Goal: Transaction & Acquisition: Purchase product/service

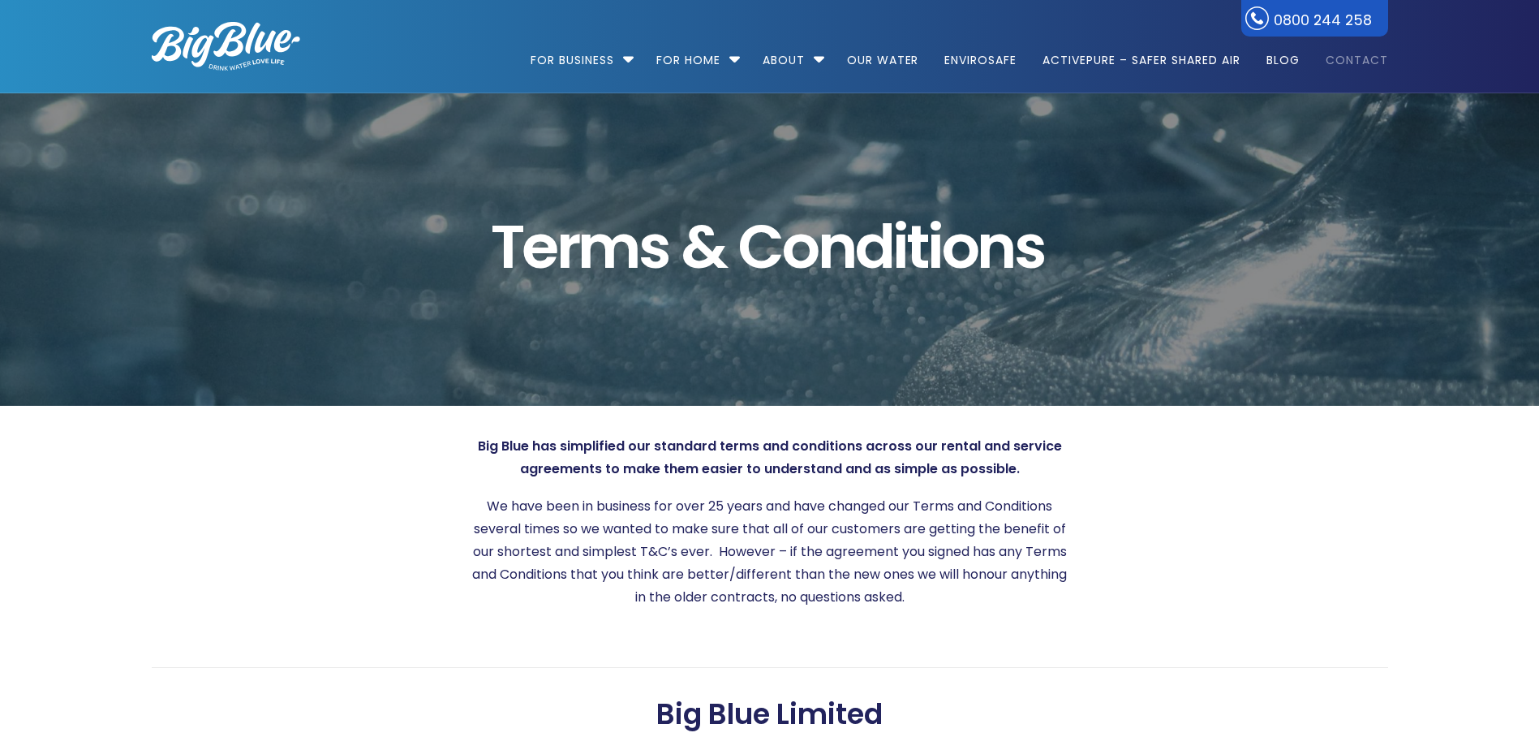
click at [1328, 58] on link "Contact" at bounding box center [1351, 52] width 74 height 105
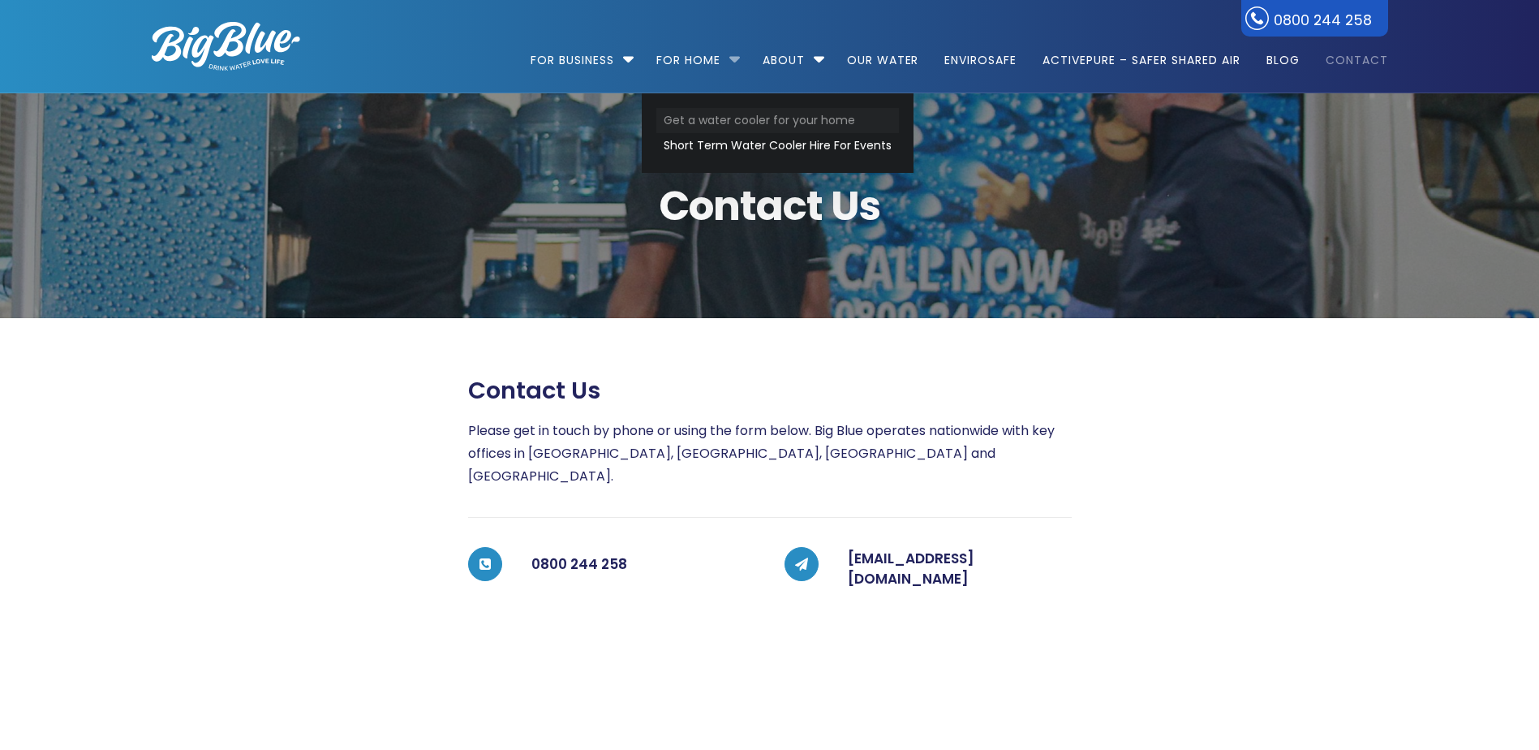
click at [745, 127] on link "Get a water cooler for your home" at bounding box center [777, 120] width 243 height 25
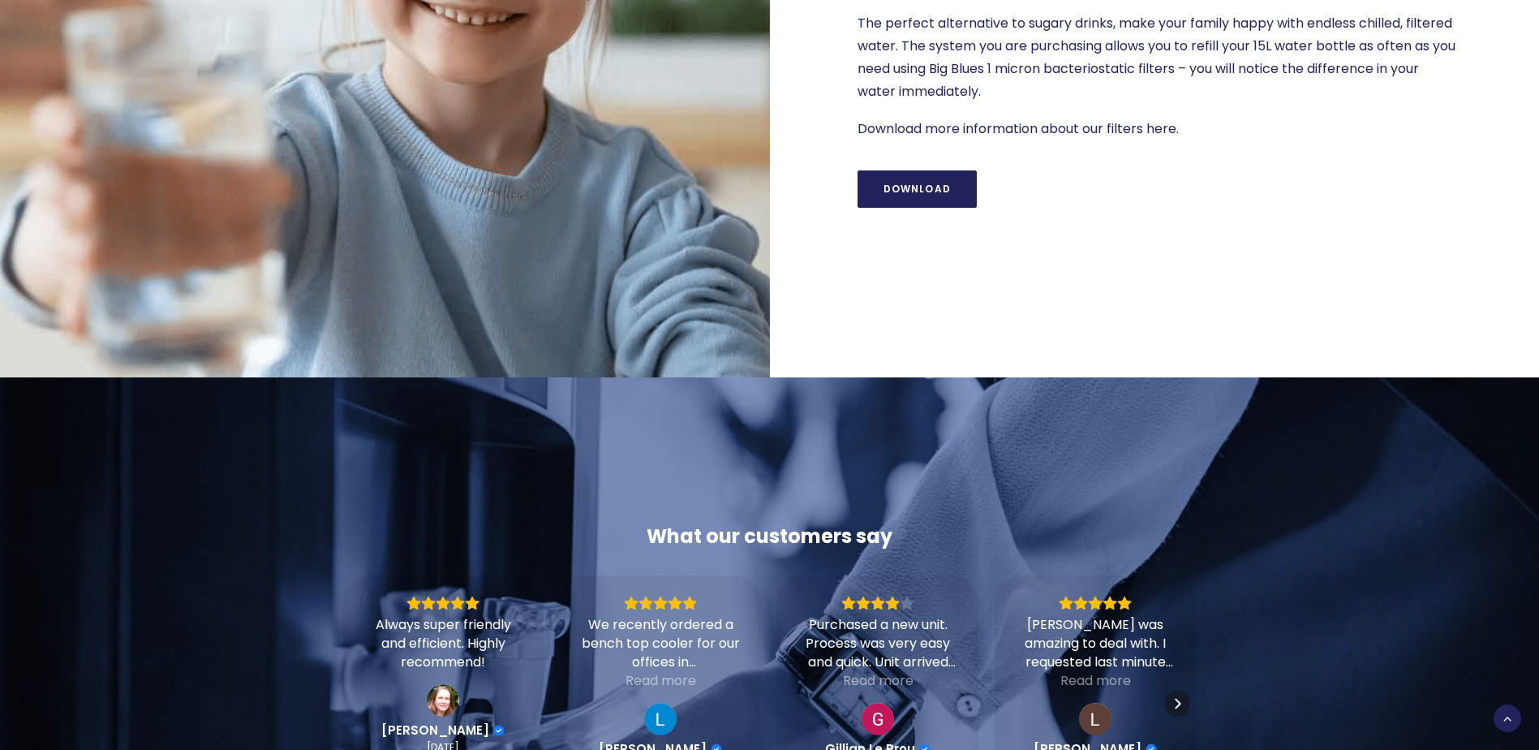
scroll to position [1866, 0]
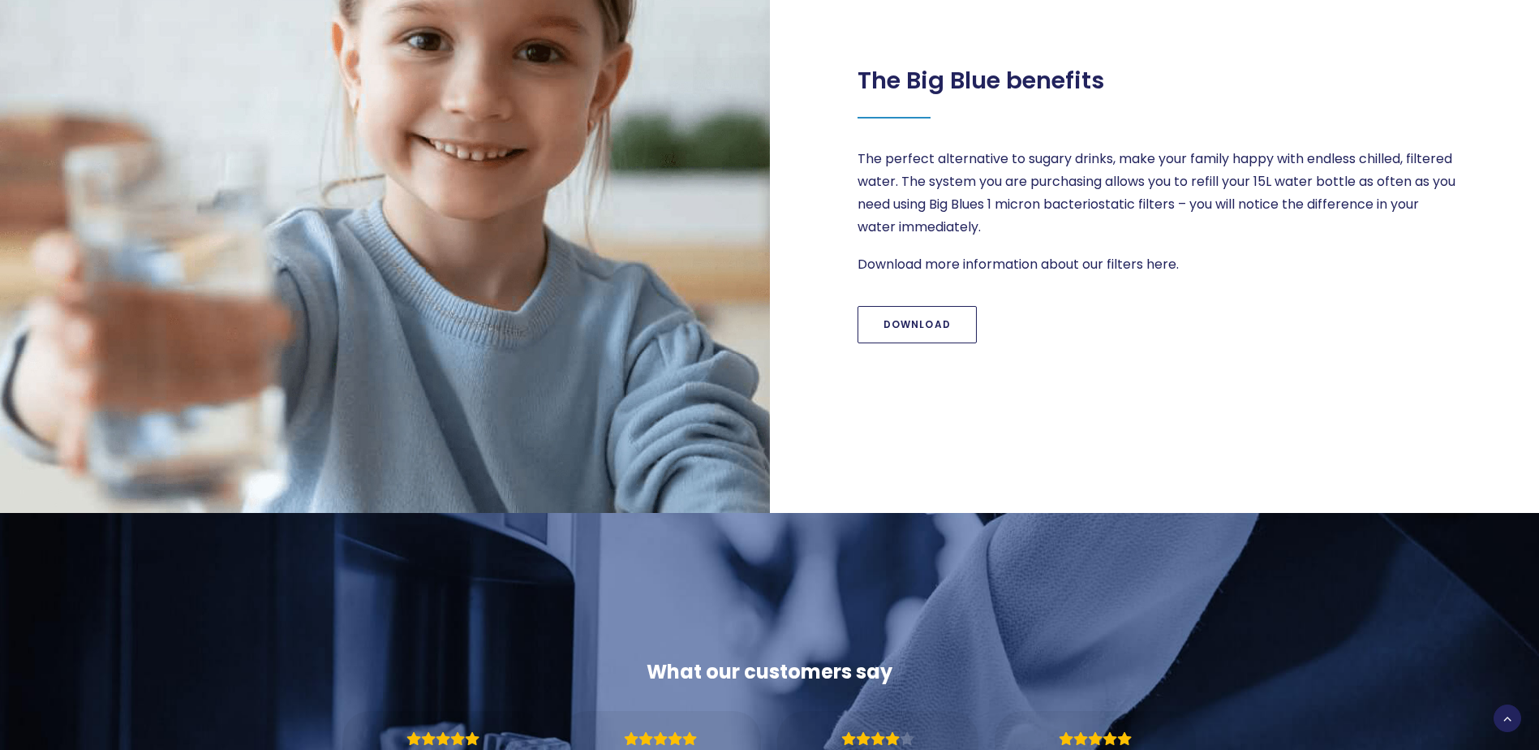
click at [924, 335] on link "Download" at bounding box center [917, 324] width 120 height 37
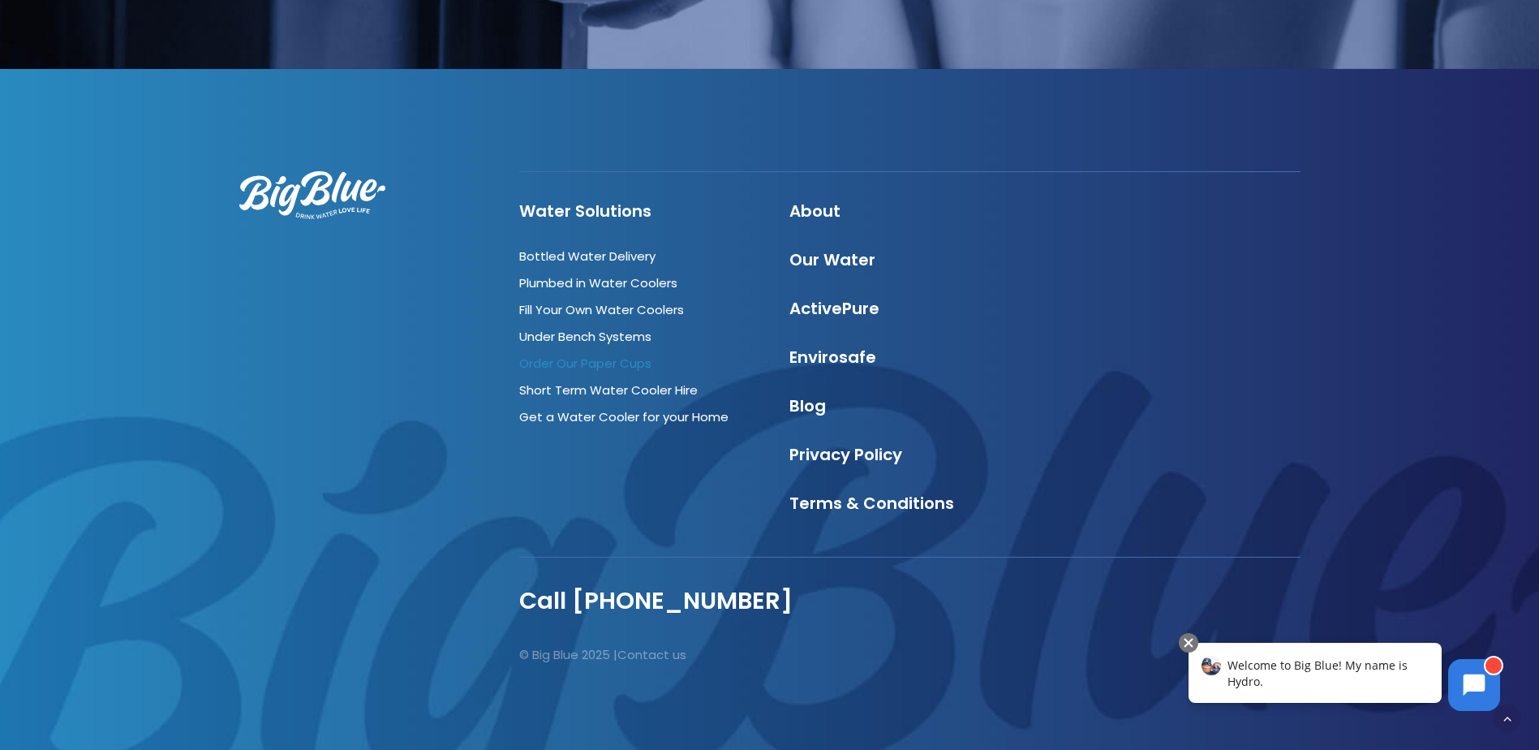
scroll to position [2945, 0]
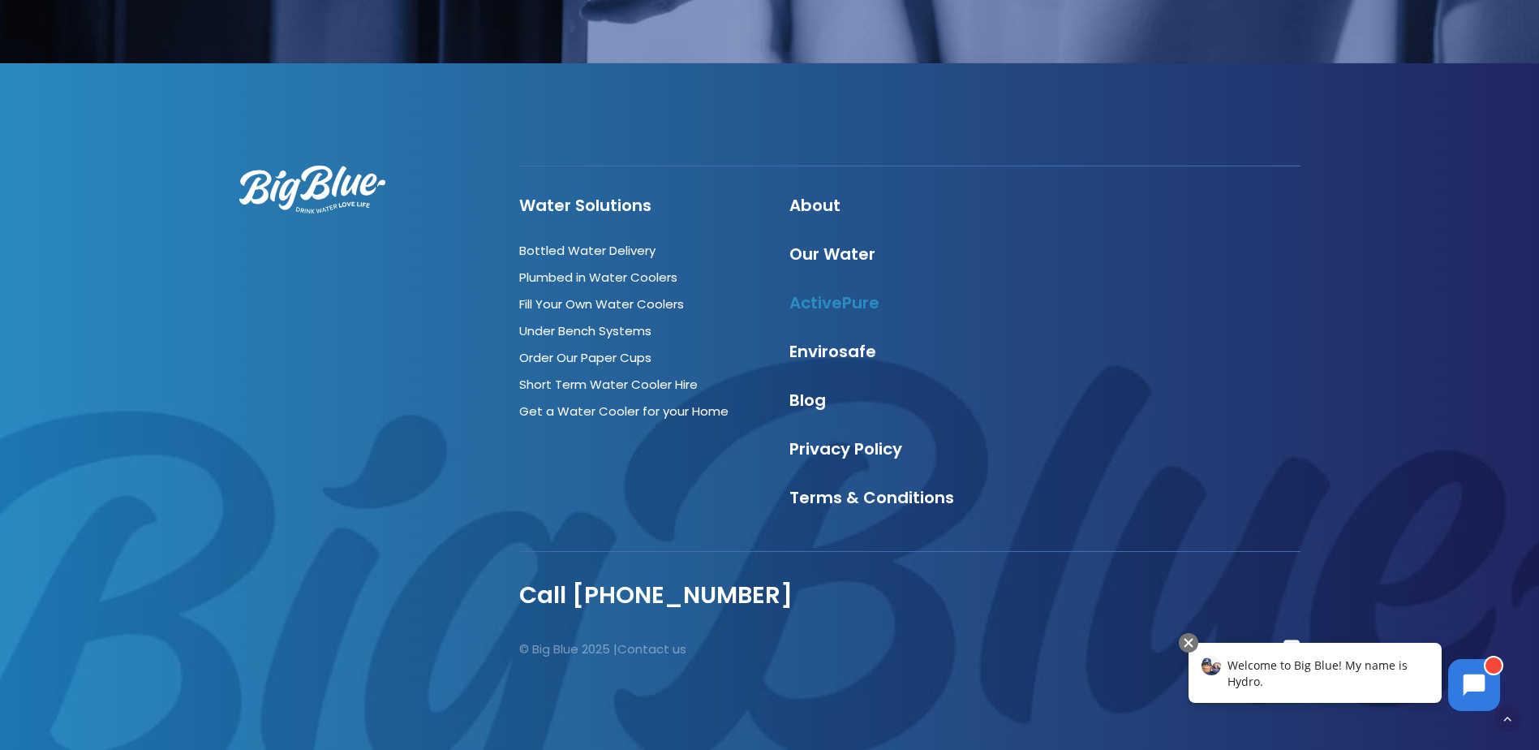
click at [814, 309] on link "ActivePure" at bounding box center [834, 302] width 90 height 23
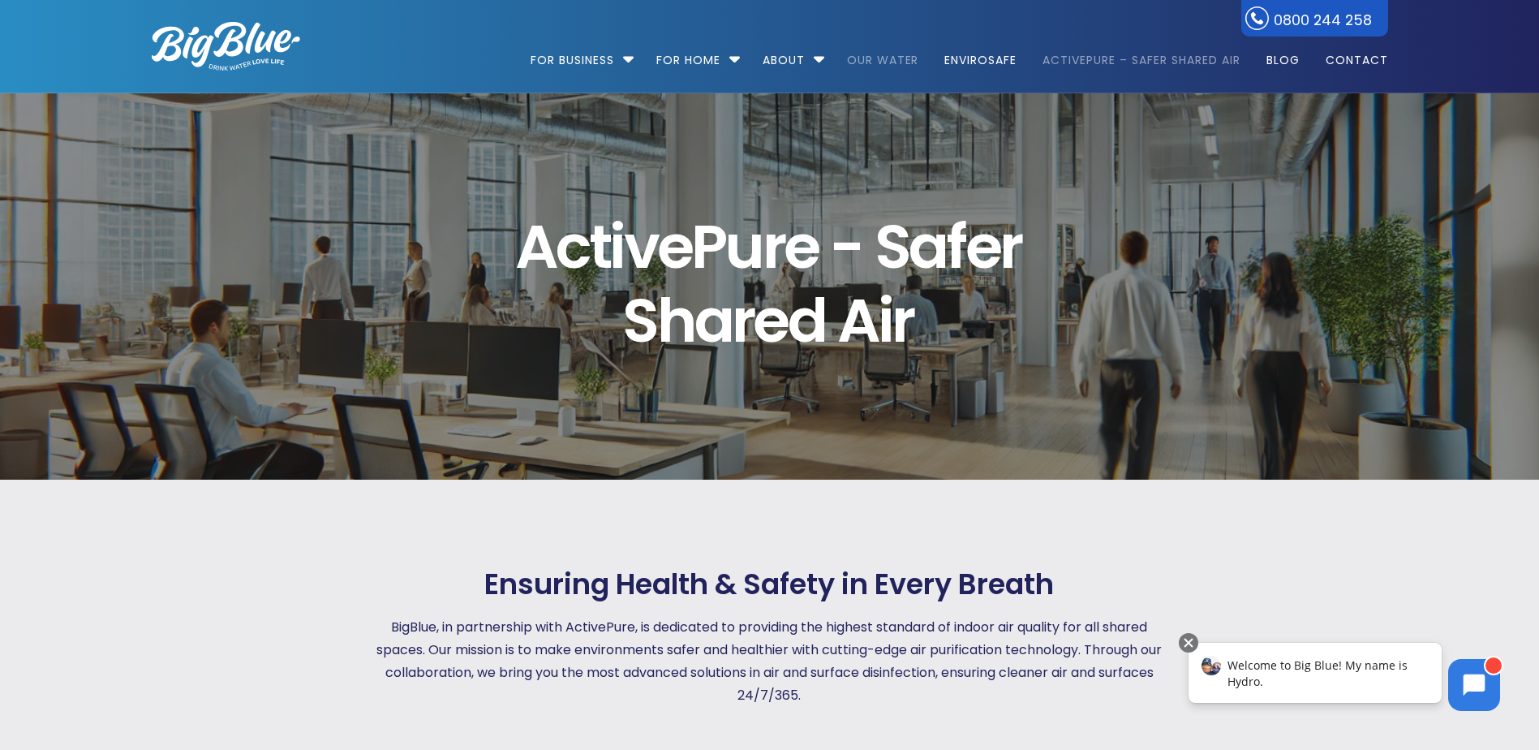
click at [893, 58] on link "Our Water" at bounding box center [883, 52] width 95 height 105
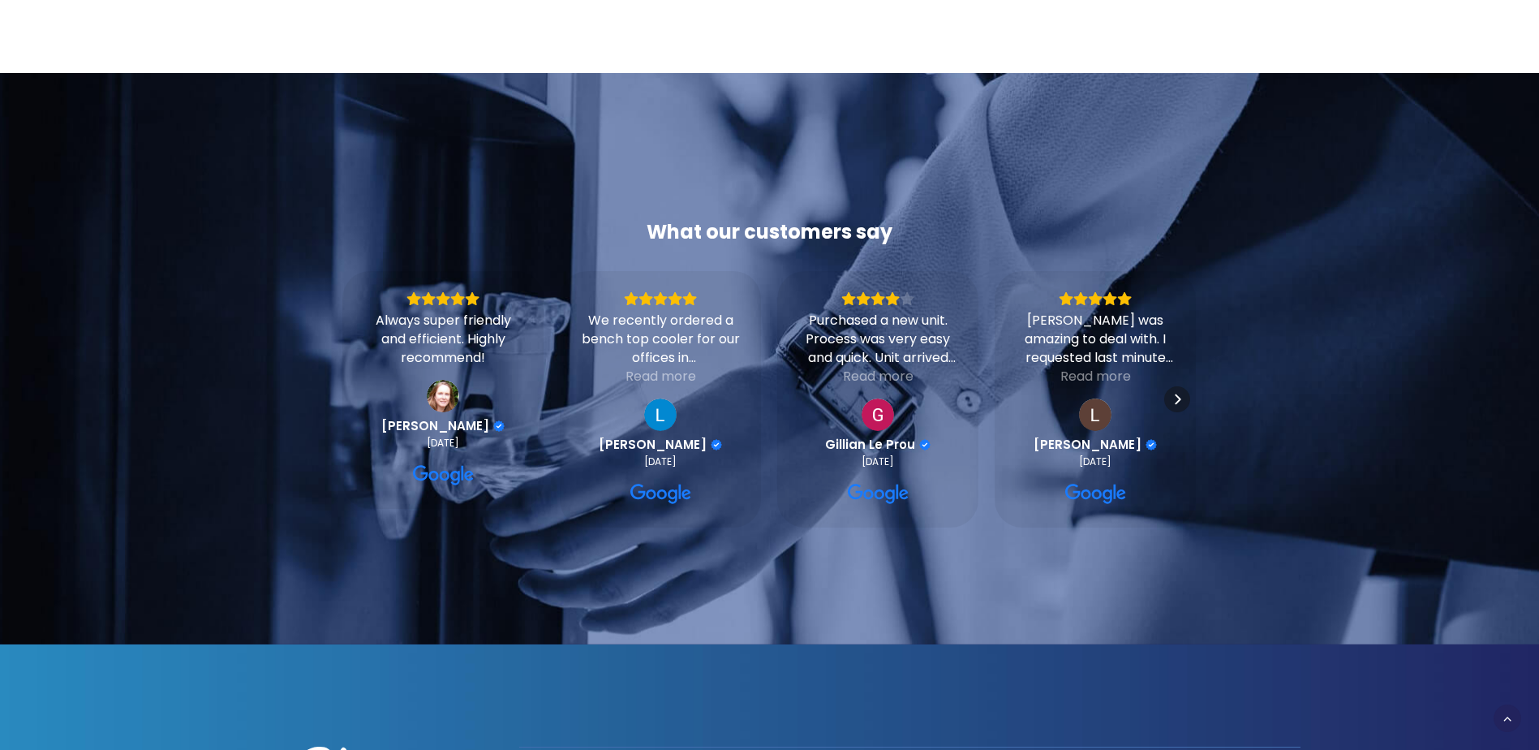
scroll to position [5435, 0]
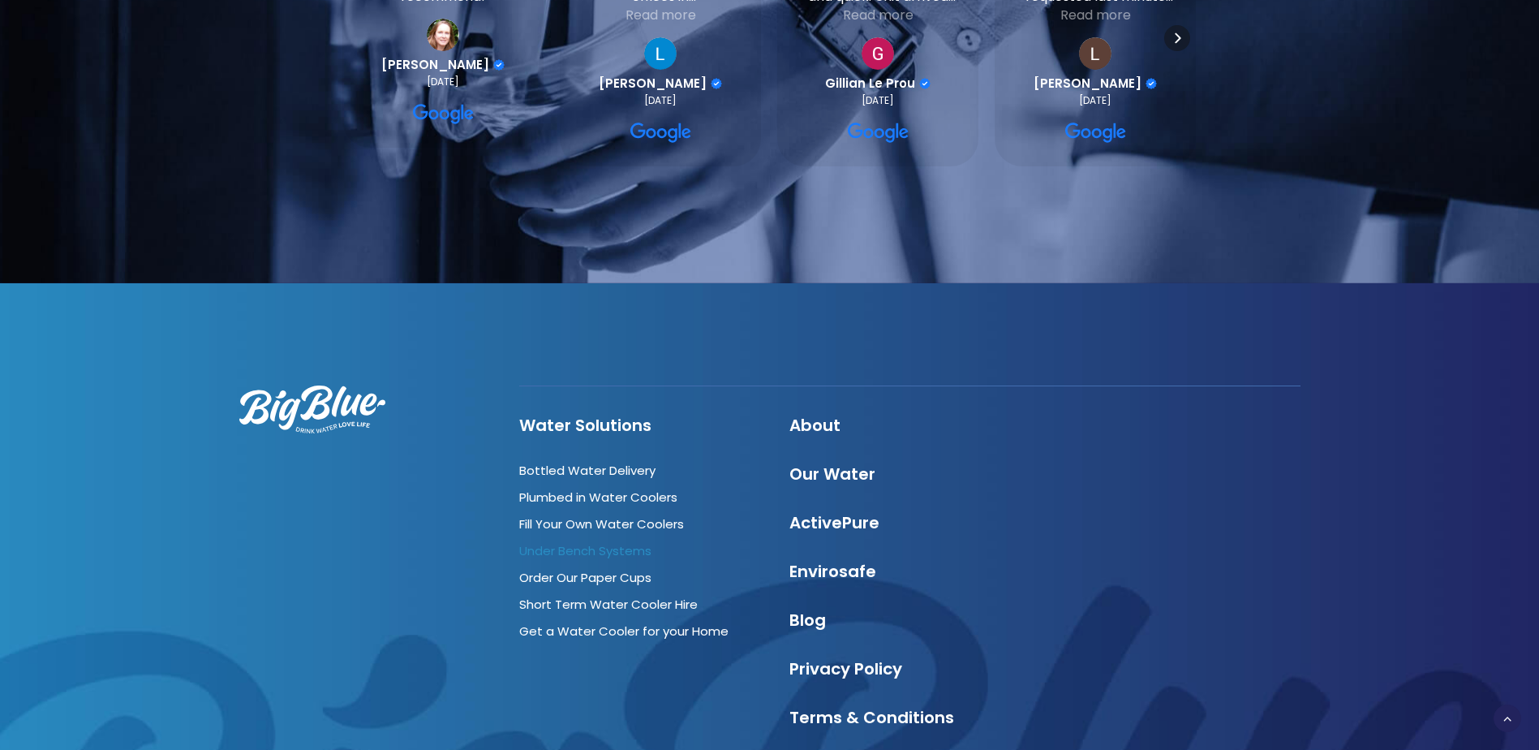
click at [636, 542] on link "Under Bench Systems" at bounding box center [585, 550] width 132 height 17
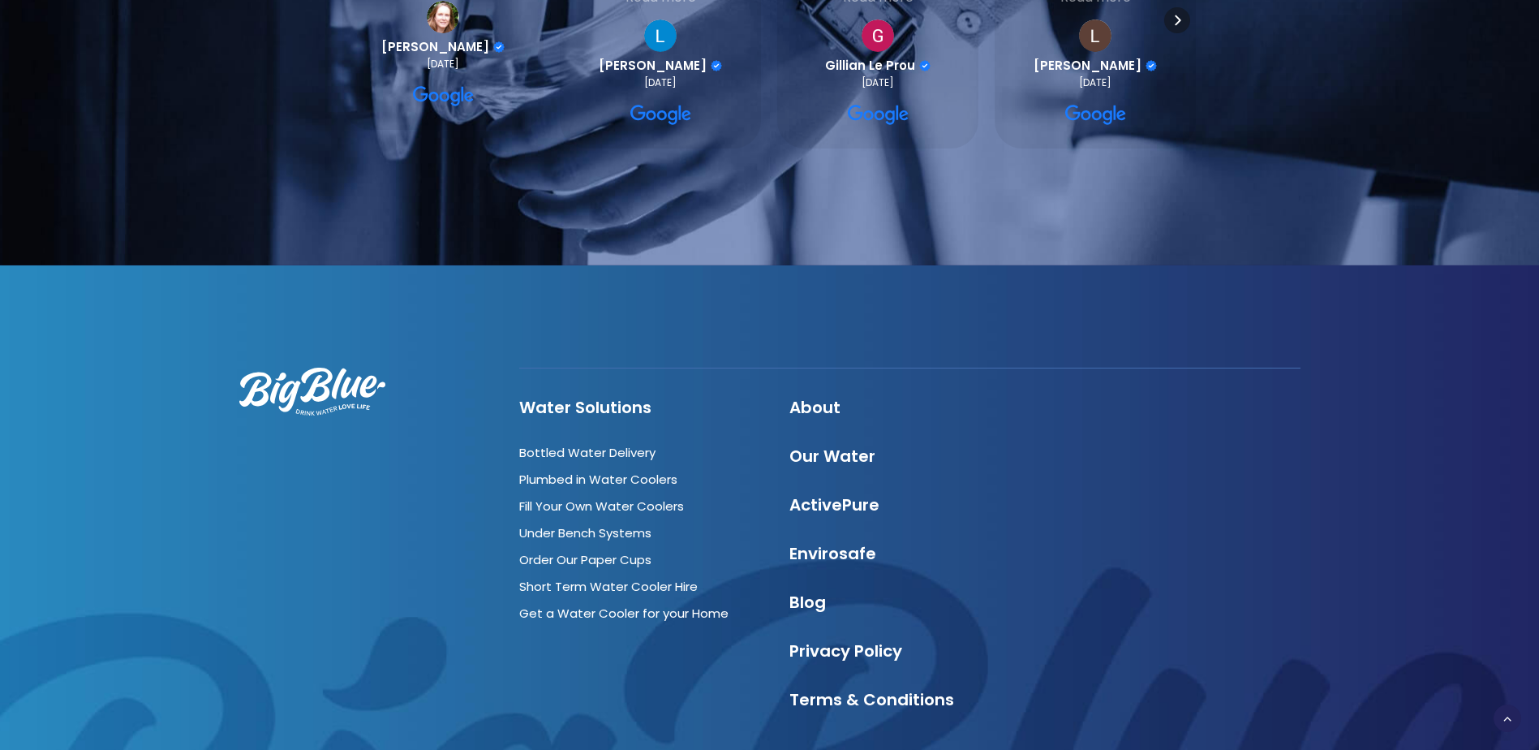
scroll to position [1704, 0]
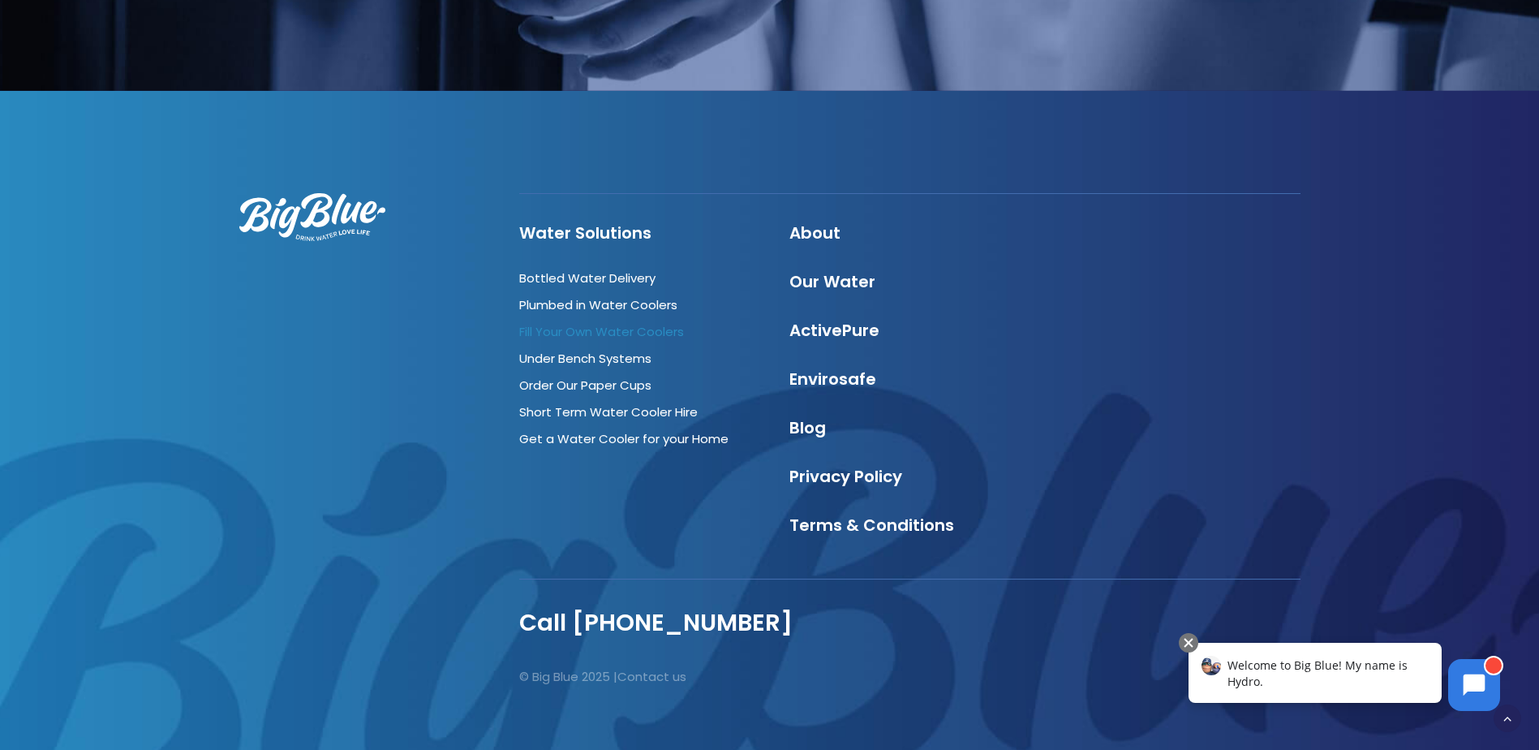
click at [627, 323] on link "Fill Your Own Water Coolers" at bounding box center [601, 331] width 165 height 17
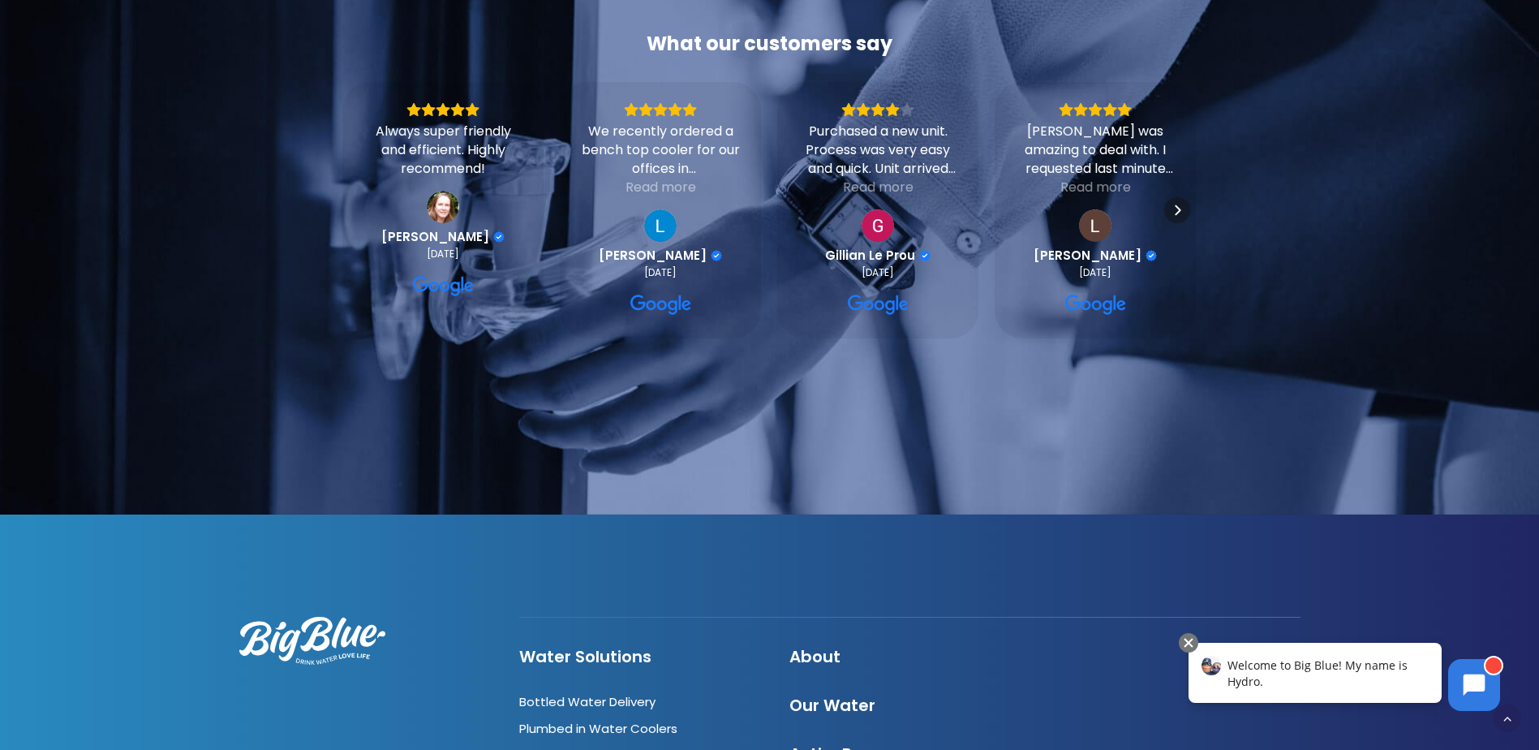
scroll to position [3407, 0]
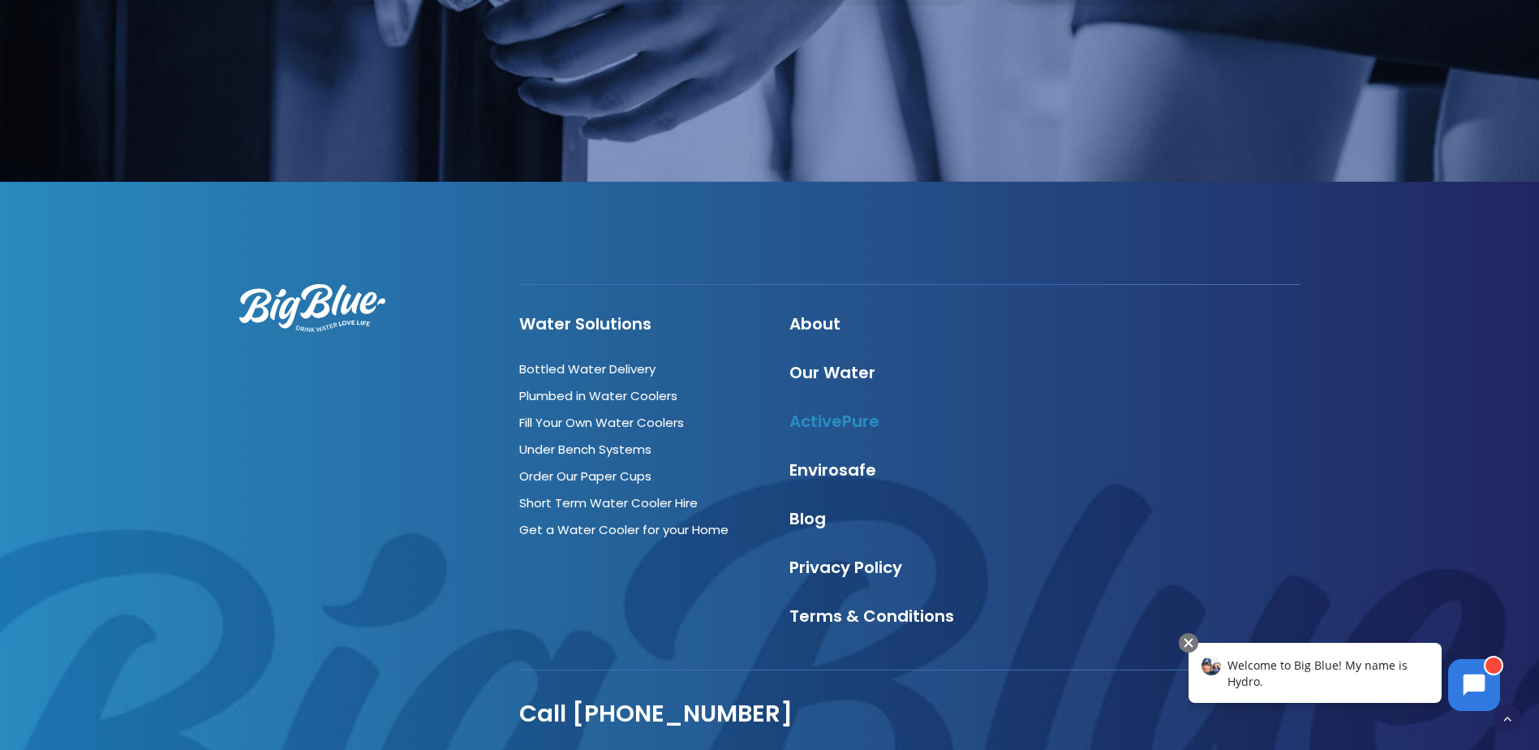
click at [827, 421] on link "ActivePure" at bounding box center [834, 421] width 90 height 23
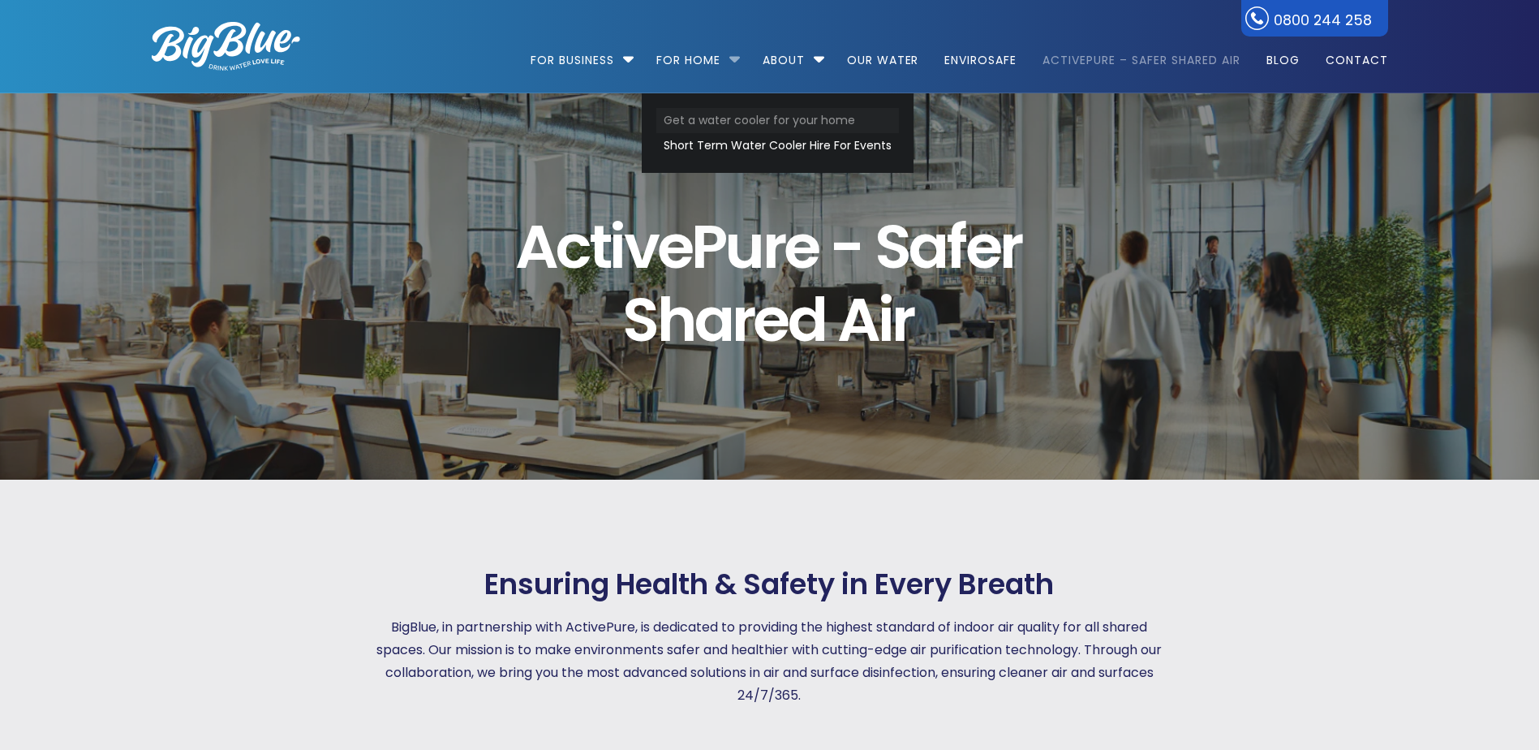
click at [724, 126] on link "Get a water cooler for your home" at bounding box center [777, 120] width 243 height 25
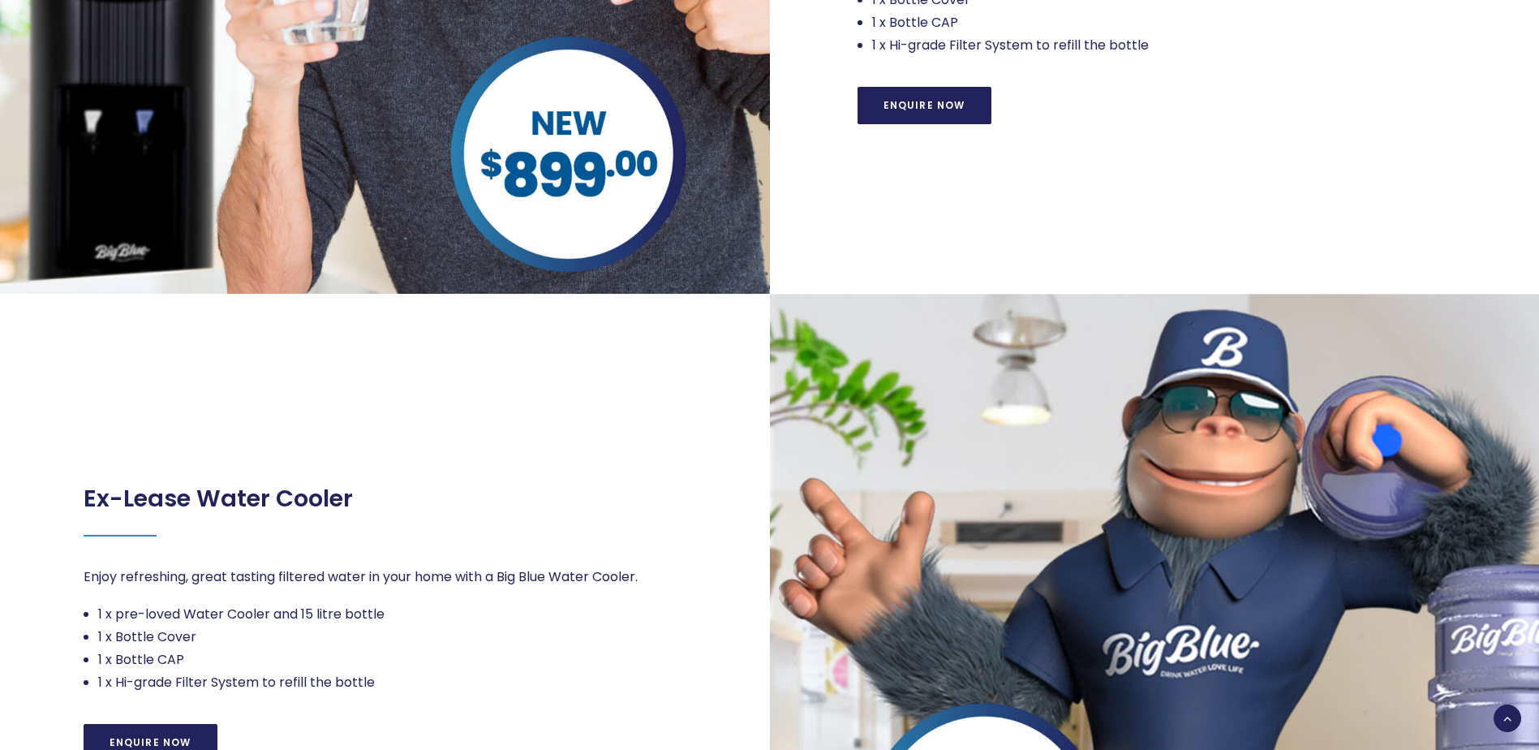
scroll to position [487, 0]
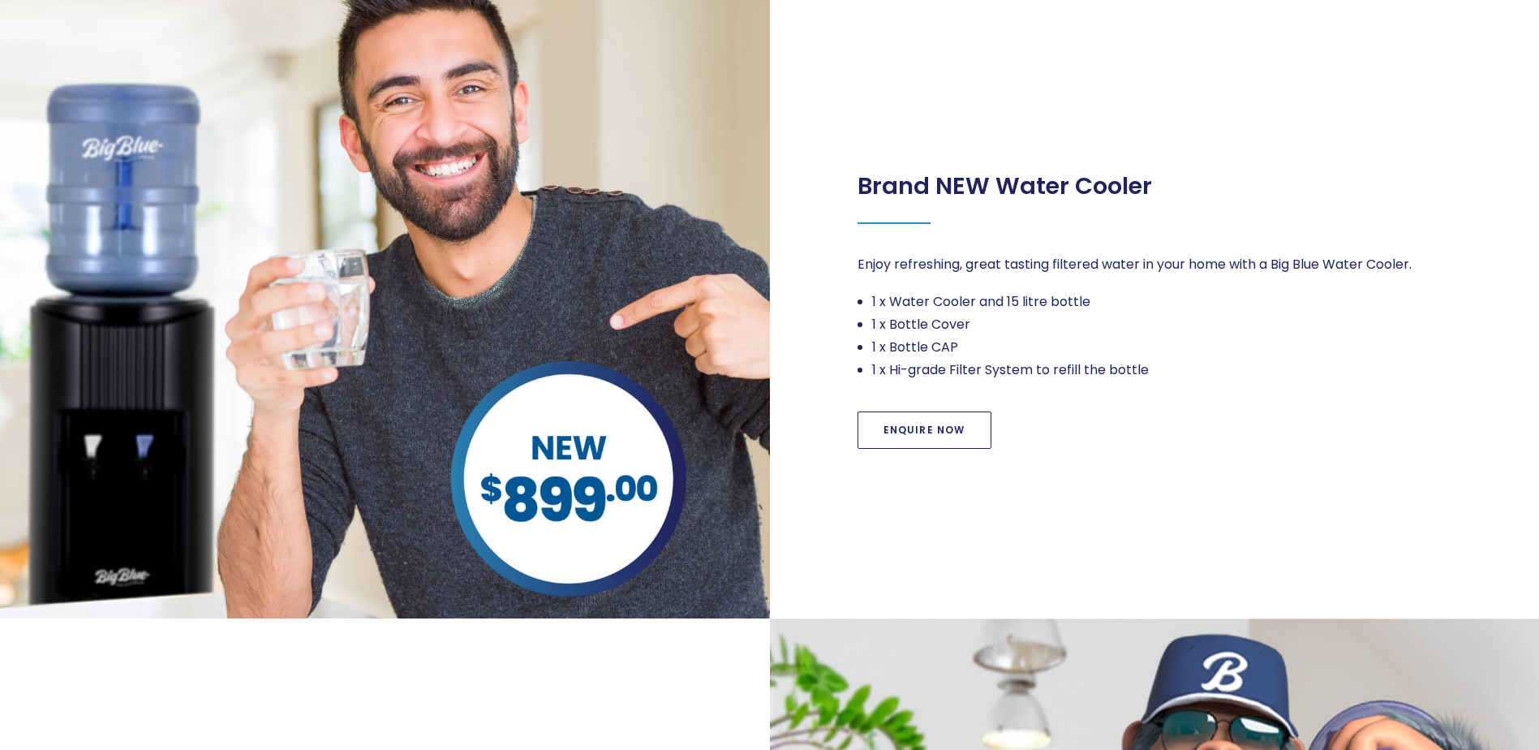
click at [902, 421] on link "Enquire Now" at bounding box center [924, 429] width 134 height 37
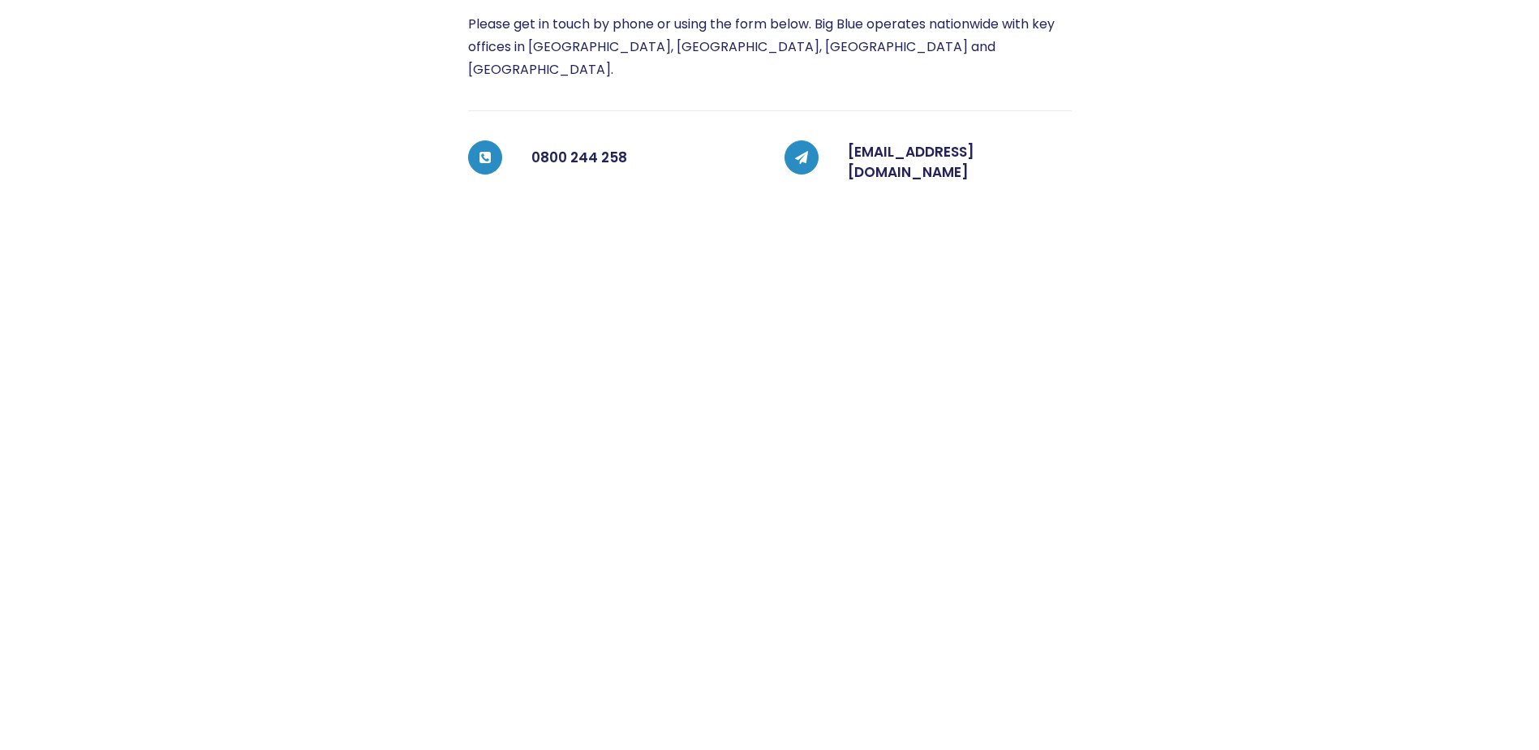
scroll to position [406, 0]
